Goal: Task Accomplishment & Management: Manage account settings

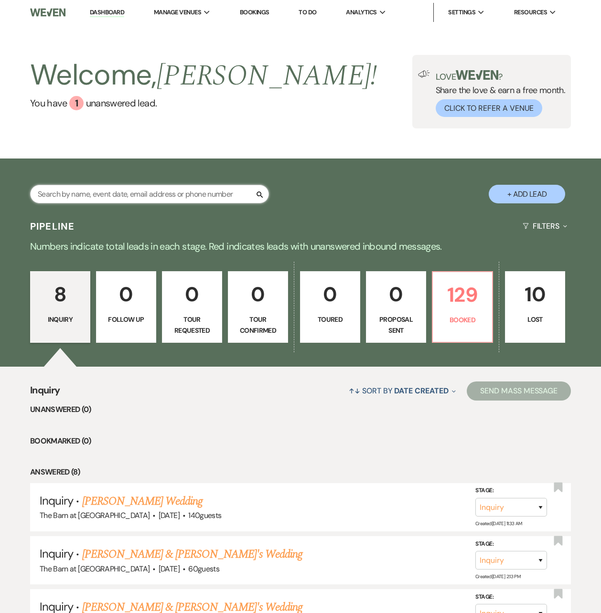
click at [168, 193] on input "text" at bounding box center [149, 194] width 239 height 19
type input "[PERSON_NAME]"
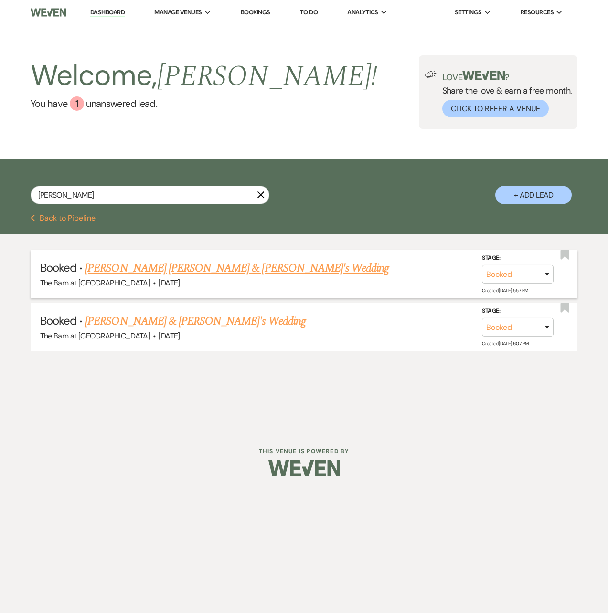
click at [190, 270] on link "[PERSON_NAME] [PERSON_NAME] & [PERSON_NAME]'s Wedding" at bounding box center [237, 268] width 304 height 17
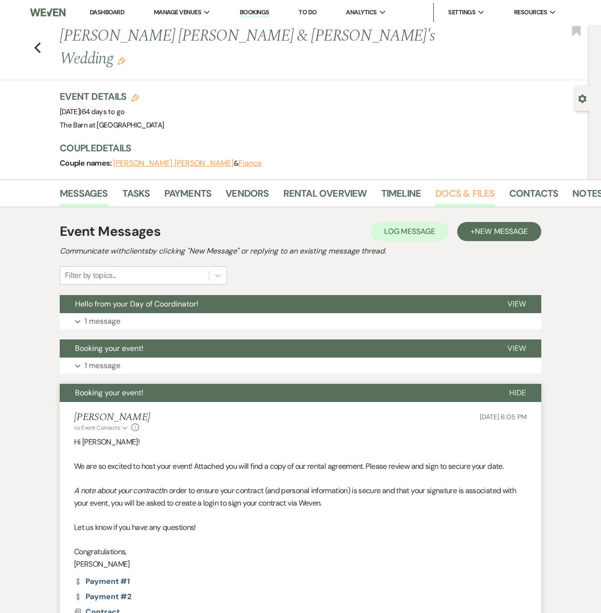
click at [449, 186] on link "Docs & Files" at bounding box center [464, 196] width 59 height 21
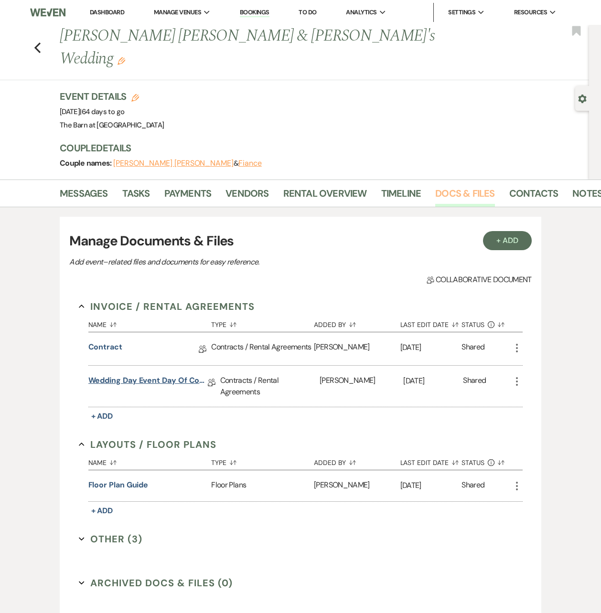
scroll to position [103, 0]
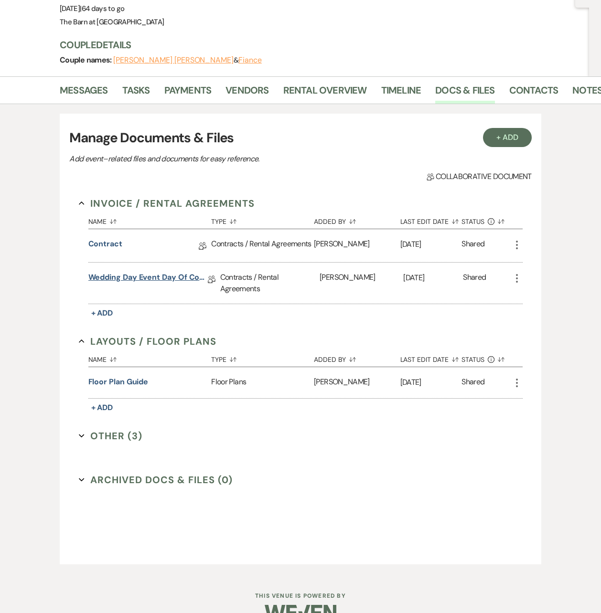
click at [155, 272] on link "Wedding Day Event Day of Coordinator" at bounding box center [147, 279] width 119 height 15
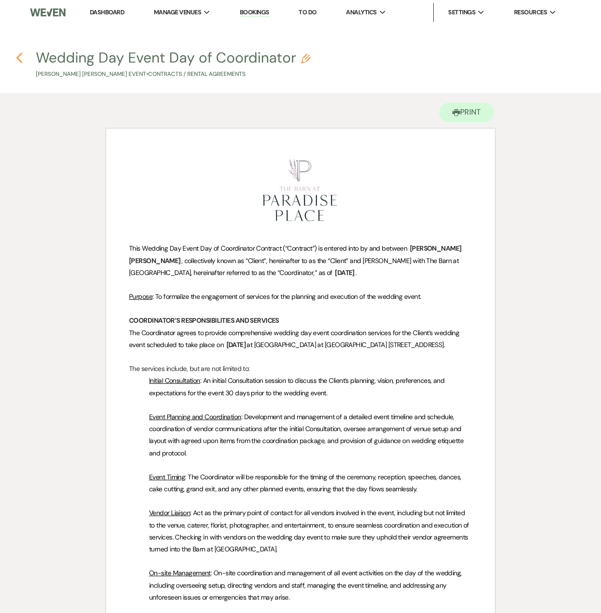
click at [20, 55] on use "button" at bounding box center [19, 58] width 6 height 11
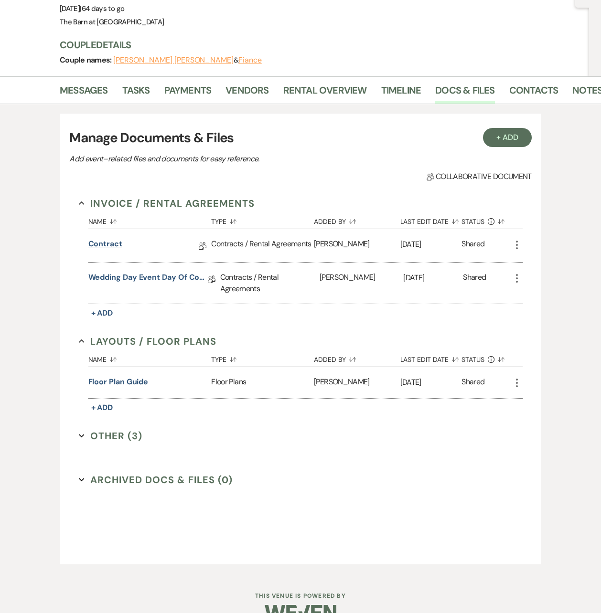
click at [116, 238] on link "Contract" at bounding box center [105, 245] width 34 height 15
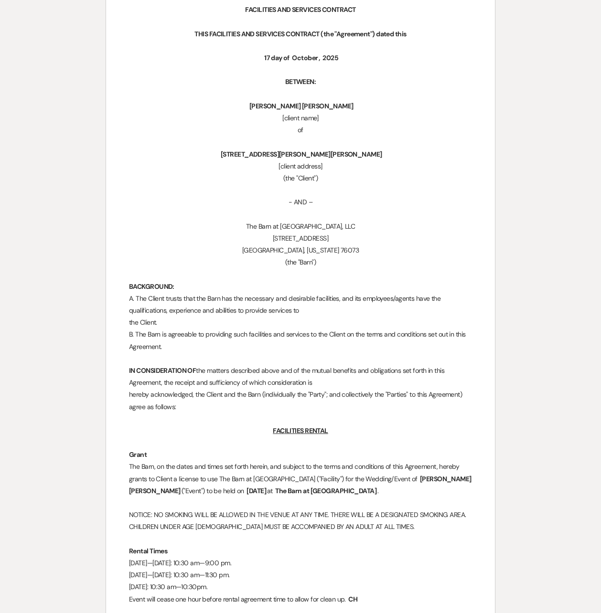
scroll to position [334, 0]
